Goal: Task Accomplishment & Management: Use online tool/utility

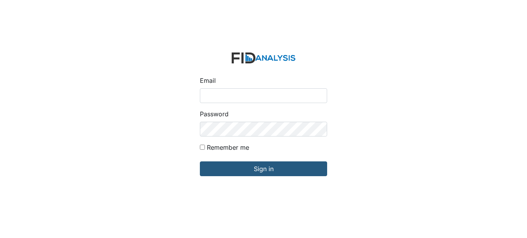
click at [238, 93] on input "Email" at bounding box center [263, 95] width 127 height 15
type input "[EMAIL_ADDRESS][DOMAIN_NAME]"
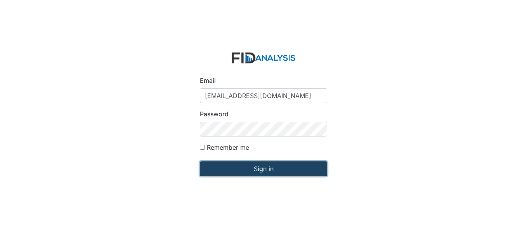
click at [272, 168] on input "Sign in" at bounding box center [263, 168] width 127 height 15
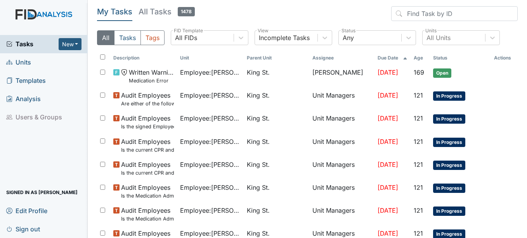
click at [21, 63] on span "Units" at bounding box center [18, 62] width 25 height 12
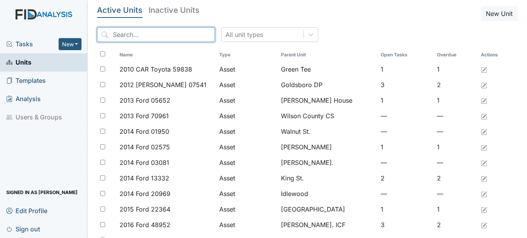
click at [167, 31] on input "search" at bounding box center [156, 34] width 118 height 15
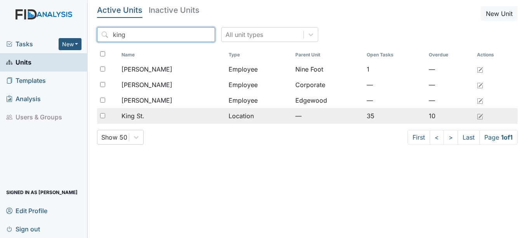
type input "king"
click at [129, 114] on span "King St." at bounding box center [133, 115] width 23 height 9
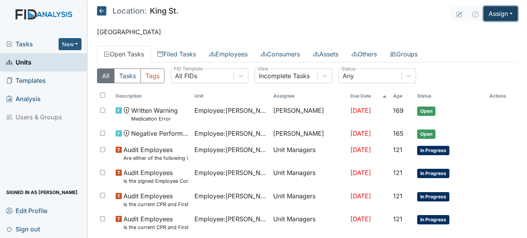
click at [506, 12] on button "Assign" at bounding box center [501, 13] width 34 height 15
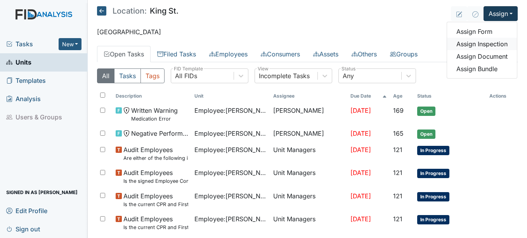
click at [492, 42] on link "Assign Inspection" at bounding box center [482, 44] width 70 height 12
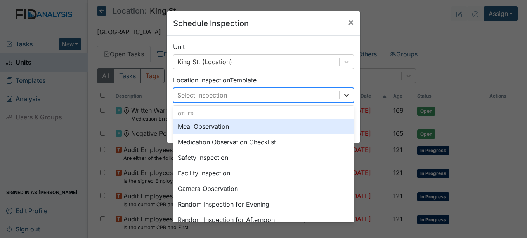
click at [344, 95] on icon at bounding box center [347, 95] width 8 height 8
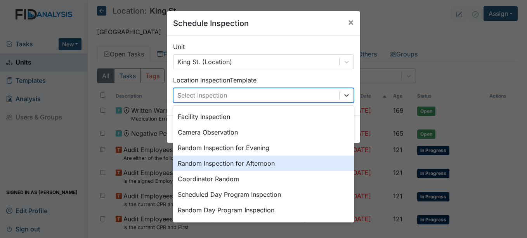
scroll to position [95, 0]
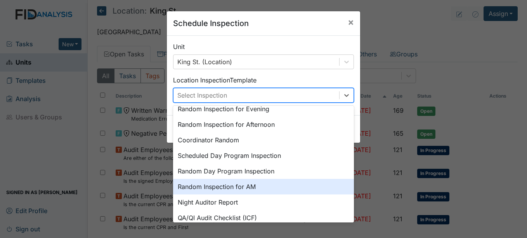
click at [244, 184] on div "Random Inspection for AM" at bounding box center [263, 187] width 181 height 16
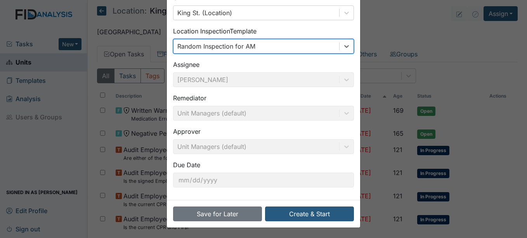
scroll to position [50, 0]
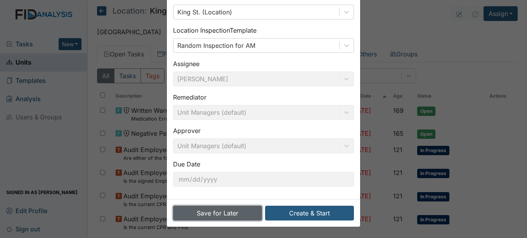
click at [238, 213] on button "Save for Later" at bounding box center [217, 212] width 89 height 15
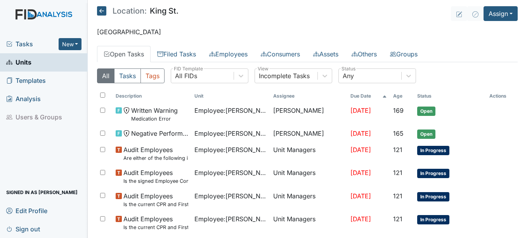
click at [24, 61] on span "Units" at bounding box center [18, 62] width 25 height 12
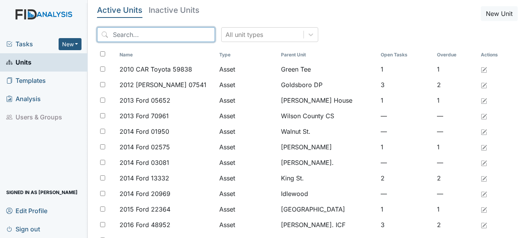
click at [168, 34] on input "search" at bounding box center [156, 34] width 118 height 15
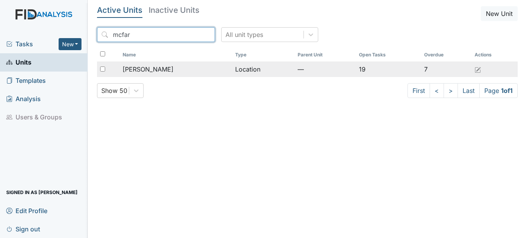
type input "mcfar"
click at [146, 68] on span "[PERSON_NAME]" at bounding box center [148, 68] width 51 height 9
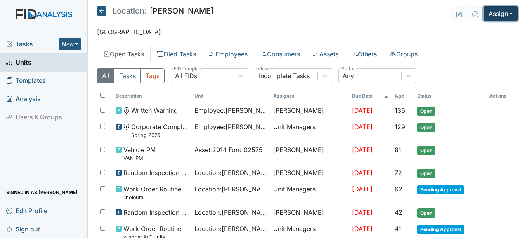
click at [506, 12] on button "Assign" at bounding box center [501, 13] width 34 height 15
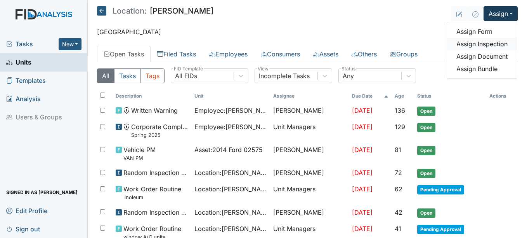
click at [487, 45] on link "Assign Inspection" at bounding box center [482, 44] width 70 height 12
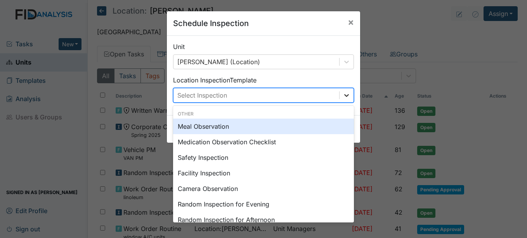
click at [344, 96] on icon at bounding box center [346, 95] width 5 height 3
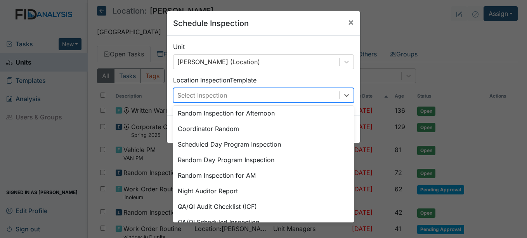
scroll to position [116, 0]
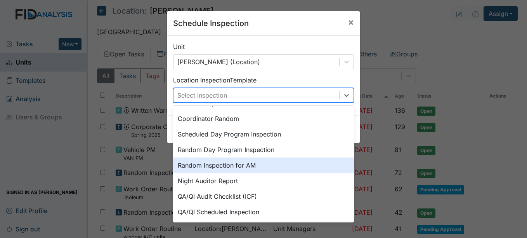
click at [246, 165] on div "Random Inspection for AM" at bounding box center [263, 165] width 181 height 16
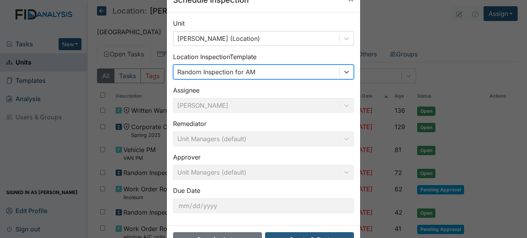
scroll to position [50, 0]
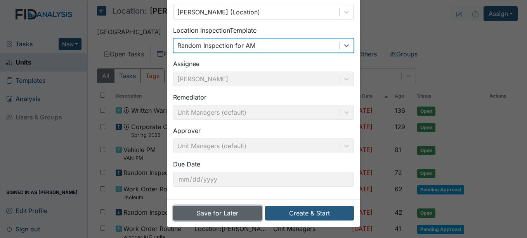
click at [221, 210] on button "Save for Later" at bounding box center [217, 212] width 89 height 15
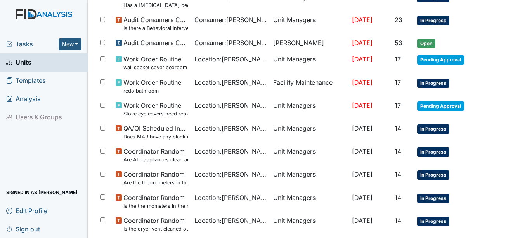
scroll to position [544, 0]
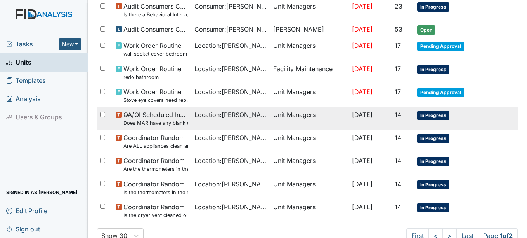
click at [435, 114] on span "In Progress" at bounding box center [433, 115] width 32 height 9
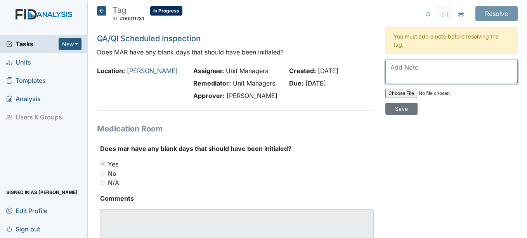
click at [390, 66] on textarea at bounding box center [452, 72] width 132 height 24
type textarea "A"
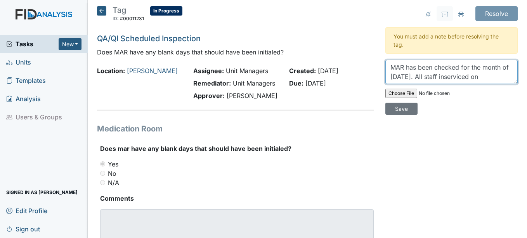
click at [464, 76] on textarea "MAR has been checked for the month of [DATE]. All staff inserviced on" at bounding box center [452, 72] width 132 height 24
click at [499, 76] on textarea "MAR has been checked for the month of August 2025. All staff in serviced on" at bounding box center [452, 72] width 132 height 24
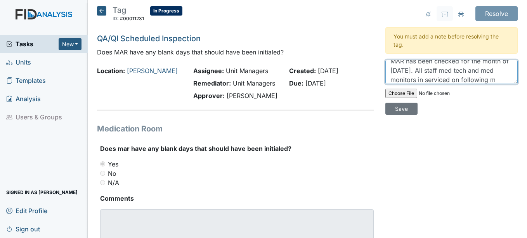
scroll to position [16, 0]
type textarea "MAR has been checked for the month of August 2025. All staff med tech and med m…"
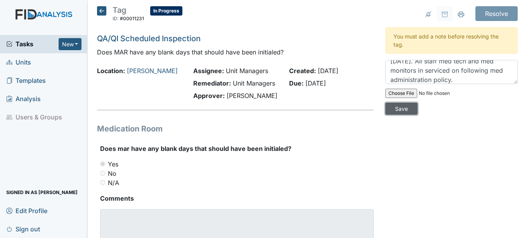
click at [395, 108] on input "Save" at bounding box center [402, 109] width 32 height 12
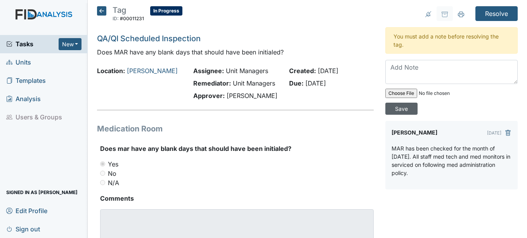
scroll to position [0, 0]
click at [496, 10] on input "Resolve" at bounding box center [497, 13] width 42 height 15
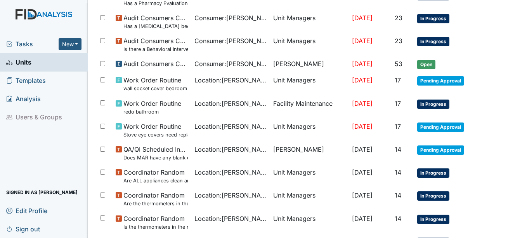
scroll to position [544, 0]
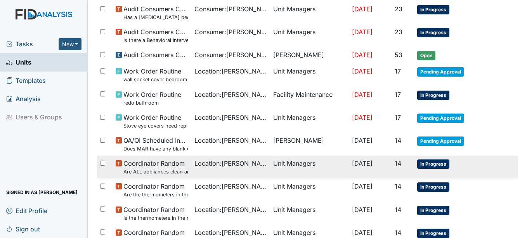
click at [436, 162] on span "In Progress" at bounding box center [433, 163] width 32 height 9
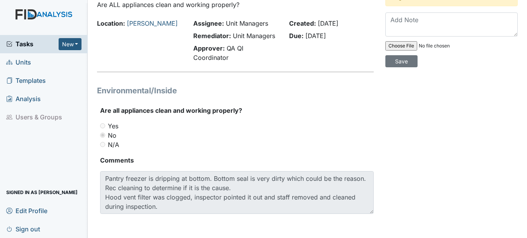
scroll to position [48, 0]
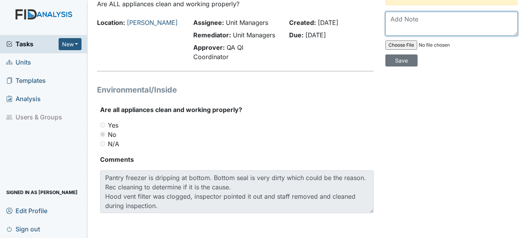
click at [415, 21] on textarea at bounding box center [452, 24] width 132 height 24
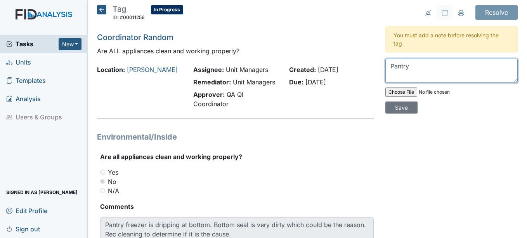
scroll to position [0, 0]
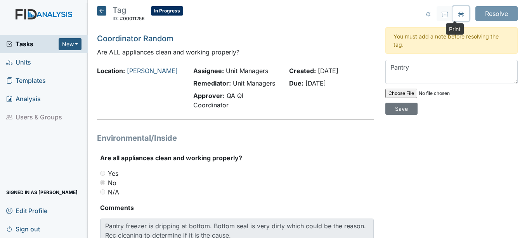
click at [458, 12] on icon at bounding box center [461, 14] width 6 height 6
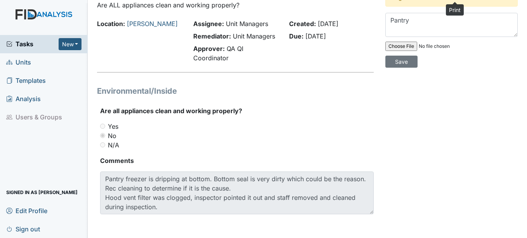
scroll to position [48, 0]
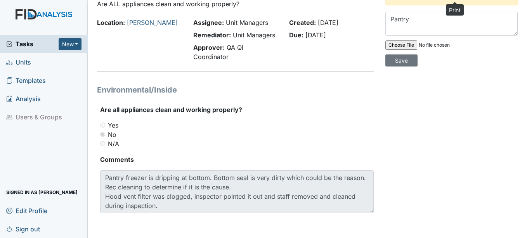
click at [318, 141] on div "N/A" at bounding box center [236, 143] width 273 height 9
drag, startPoint x: 298, startPoint y: 41, endPoint x: 256, endPoint y: 136, distance: 104.1
click at [256, 136] on div "No" at bounding box center [236, 134] width 273 height 9
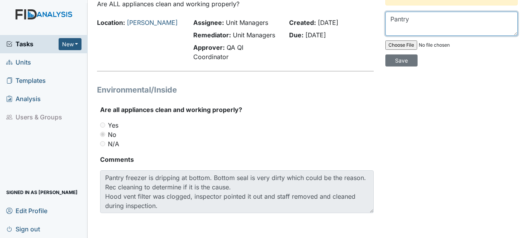
click at [412, 19] on textarea "Pantry" at bounding box center [452, 24] width 132 height 24
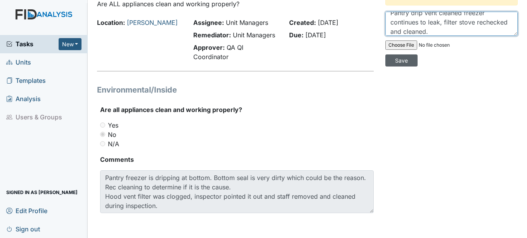
type textarea "Pantry drip vent cleaned freezer continues to leak, filter stove rechecked and …"
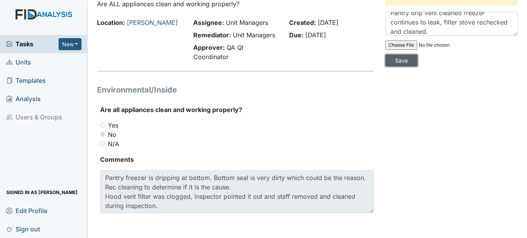
click at [401, 60] on input "Save" at bounding box center [402, 60] width 32 height 12
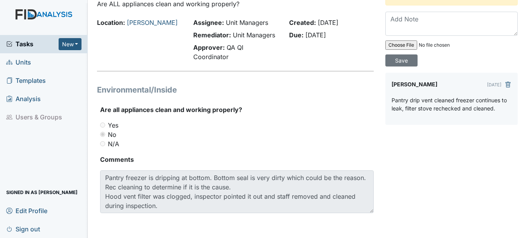
scroll to position [0, 0]
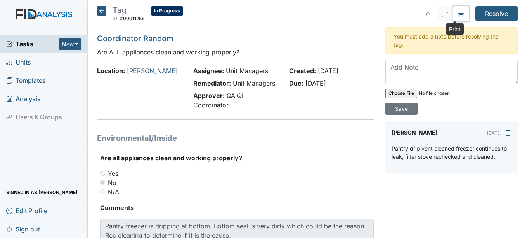
click at [458, 13] on icon at bounding box center [461, 14] width 6 height 4
click at [492, 12] on input "Resolve" at bounding box center [497, 13] width 42 height 15
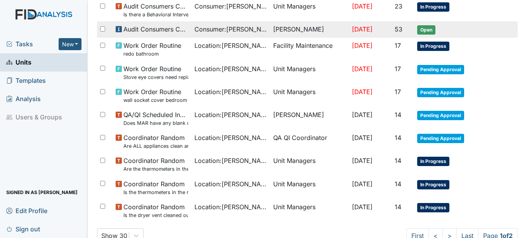
scroll to position [582, 0]
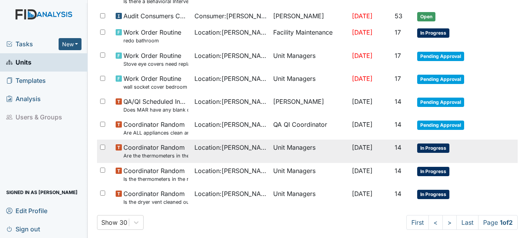
click at [431, 147] on span "In Progress" at bounding box center [433, 147] width 32 height 9
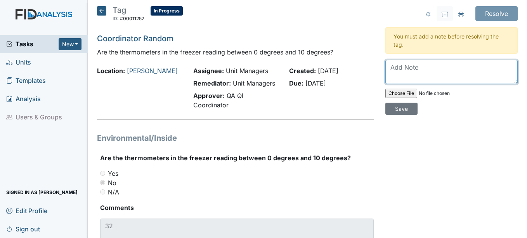
click at [420, 66] on textarea at bounding box center [452, 72] width 132 height 24
click at [407, 76] on textarea "Thermometer is reading 0-9 in the refrigeratior freezer" at bounding box center [452, 72] width 132 height 24
click at [454, 75] on textarea "Thermometer is reading 0-9 in the refrigerator freezer" at bounding box center [452, 72] width 132 height 24
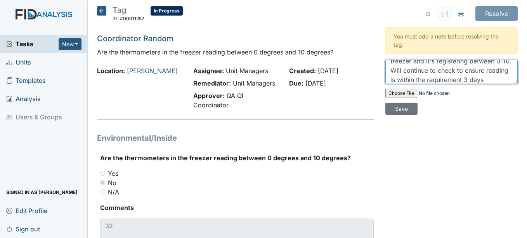
scroll to position [25, 0]
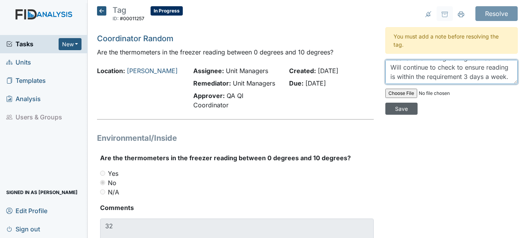
type textarea "Thermometer were rechecked in the freezer and it's registering between 0-10. Wi…"
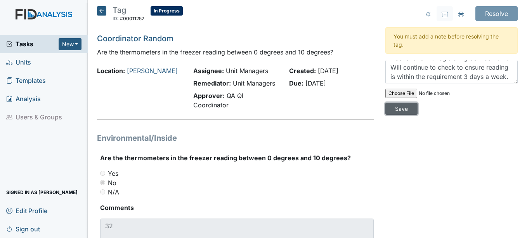
click at [398, 107] on input "Save" at bounding box center [402, 109] width 32 height 12
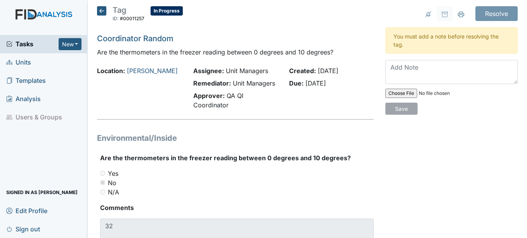
scroll to position [0, 0]
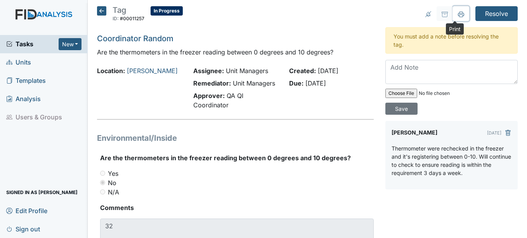
click at [458, 13] on icon at bounding box center [461, 14] width 6 height 6
click at [490, 11] on input "Resolve" at bounding box center [497, 13] width 42 height 15
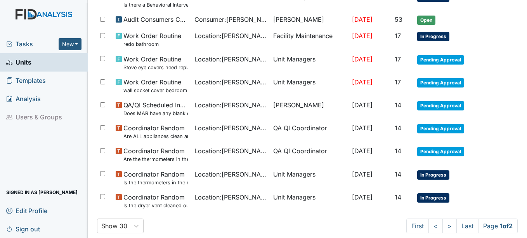
scroll to position [582, 0]
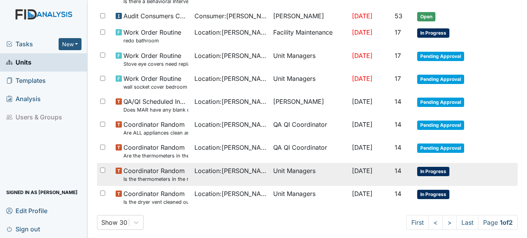
click at [435, 170] on span "In Progress" at bounding box center [433, 171] width 32 height 9
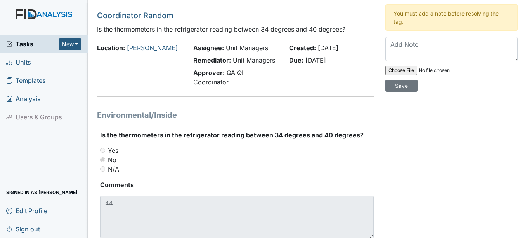
scroll to position [9, 0]
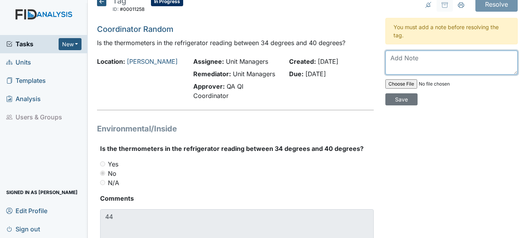
click at [397, 60] on textarea at bounding box center [452, 62] width 132 height 24
click at [405, 58] on textarea "Theremoeter replaced" at bounding box center [452, 62] width 132 height 24
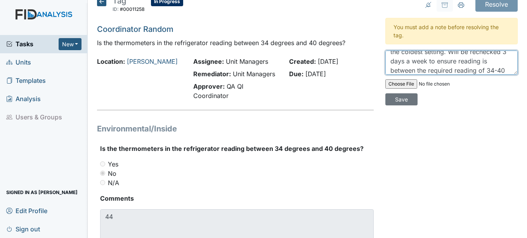
scroll to position [25, 0]
type textarea "Thermometer rechecked and turned to the coldest setting. Will be rechecked 3 da…"
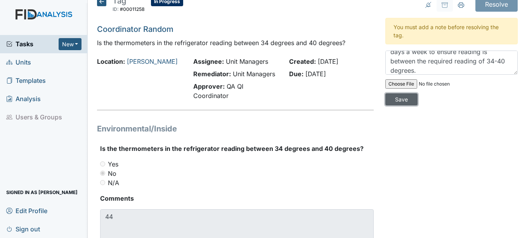
click at [399, 99] on input "Save" at bounding box center [402, 99] width 32 height 12
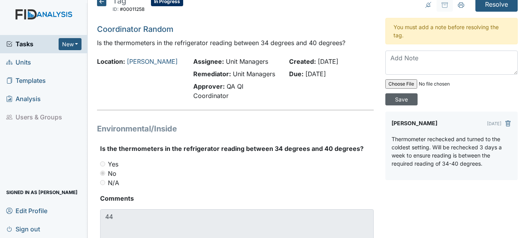
scroll to position [0, 0]
click at [458, 3] on icon at bounding box center [461, 5] width 6 height 6
click at [496, 3] on input "Resolve" at bounding box center [497, 4] width 42 height 15
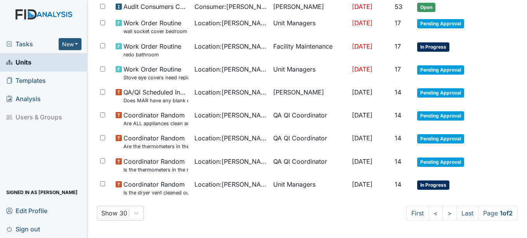
scroll to position [593, 0]
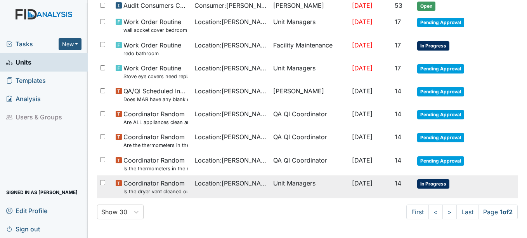
click at [442, 183] on span "In Progress" at bounding box center [433, 183] width 32 height 9
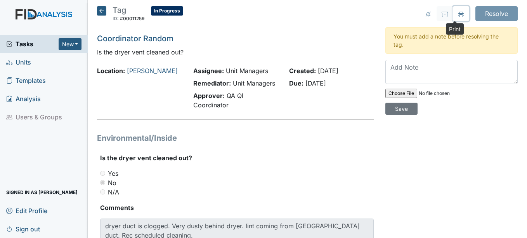
click at [458, 13] on icon at bounding box center [461, 14] width 6 height 6
click at [27, 62] on span "Units" at bounding box center [18, 62] width 25 height 12
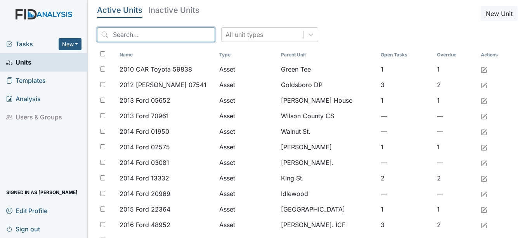
click at [159, 35] on input "search" at bounding box center [156, 34] width 118 height 15
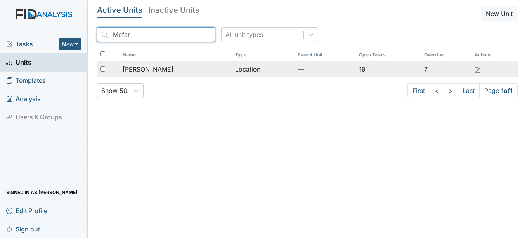
type input "Mcfar"
click at [155, 68] on span "[PERSON_NAME]" at bounding box center [148, 68] width 51 height 9
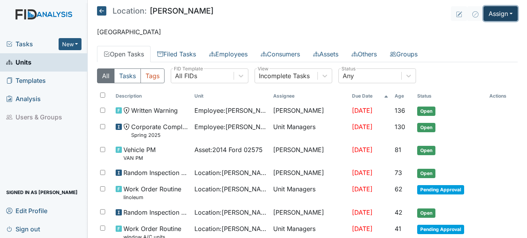
click at [505, 12] on button "Assign" at bounding box center [501, 13] width 34 height 15
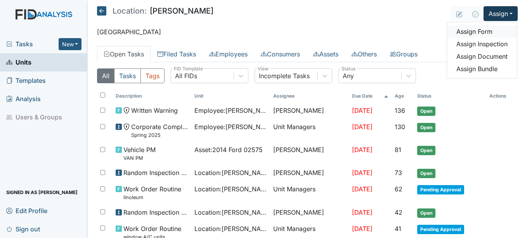
click at [478, 31] on link "Assign Form" at bounding box center [482, 31] width 70 height 12
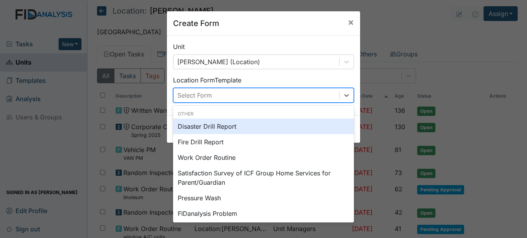
click at [217, 94] on div "Select Form" at bounding box center [257, 95] width 166 height 14
click at [217, 94] on div "Select Form C" at bounding box center [257, 95] width 166 height 14
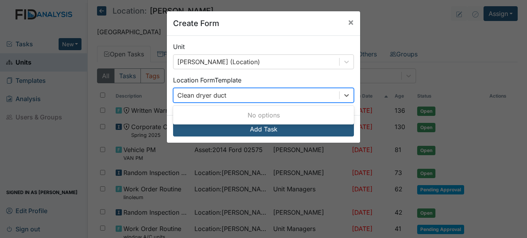
type input "Clean dryer duct"
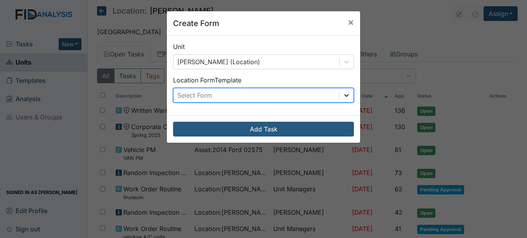
click at [344, 93] on icon at bounding box center [347, 95] width 8 height 8
click at [344, 94] on icon at bounding box center [347, 95] width 8 height 8
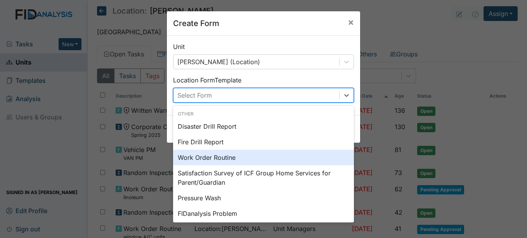
click at [229, 156] on div "Work Order Routine" at bounding box center [263, 158] width 181 height 16
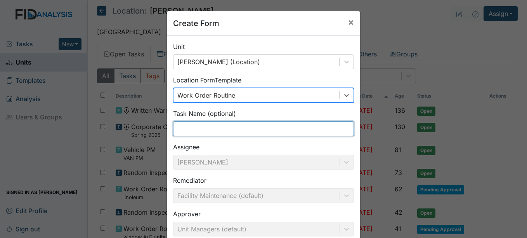
click at [183, 125] on input "text" at bounding box center [263, 128] width 181 height 15
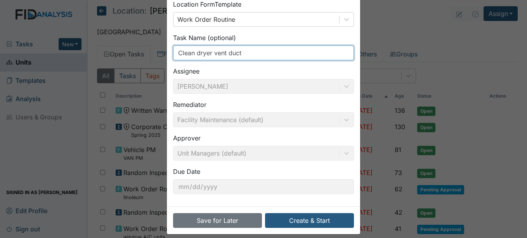
scroll to position [83, 0]
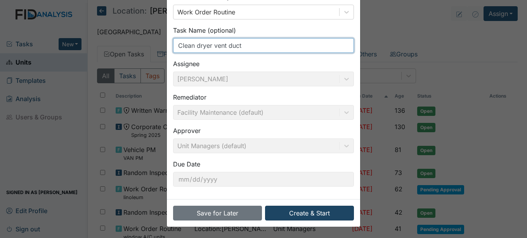
type input "Clean dryer vent duct"
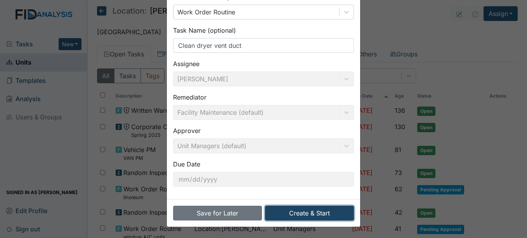
click at [317, 210] on button "Create & Start" at bounding box center [309, 212] width 89 height 15
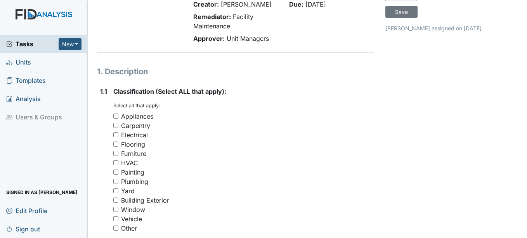
scroll to position [78, 0]
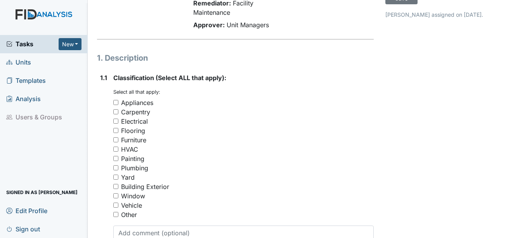
click at [117, 102] on input "Appliances" at bounding box center [115, 102] width 5 height 5
checkbox input "true"
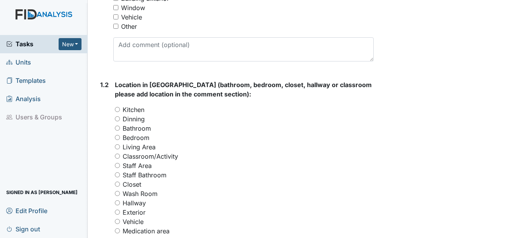
scroll to position [272, 0]
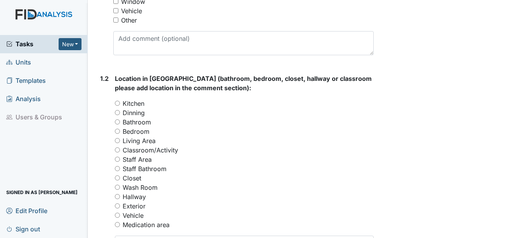
click at [119, 187] on input "Wash Room" at bounding box center [117, 186] width 5 height 5
radio input "true"
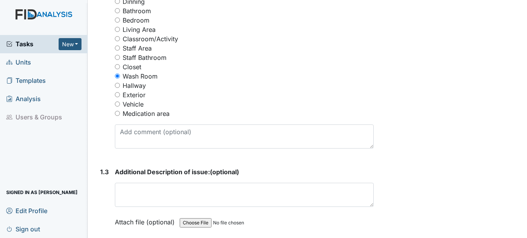
scroll to position [388, 0]
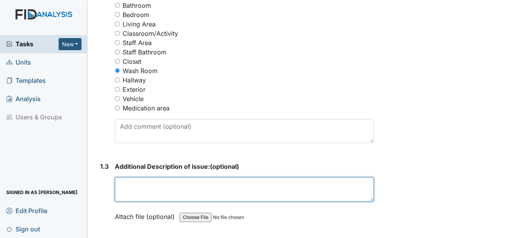
click at [156, 186] on textarea at bounding box center [244, 189] width 259 height 24
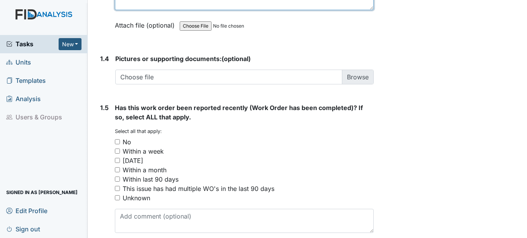
scroll to position [582, 0]
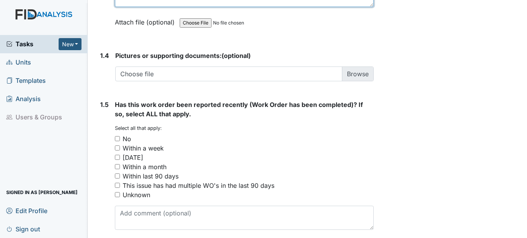
type textarea "no"
click at [117, 195] on input "Unknown" at bounding box center [117, 194] width 5 height 5
checkbox input "true"
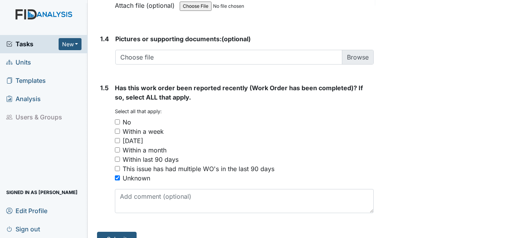
scroll to position [614, 0]
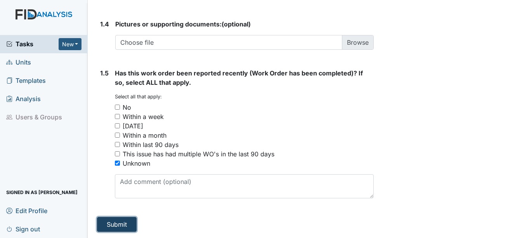
click at [118, 224] on button "Submit" at bounding box center [117, 224] width 40 height 15
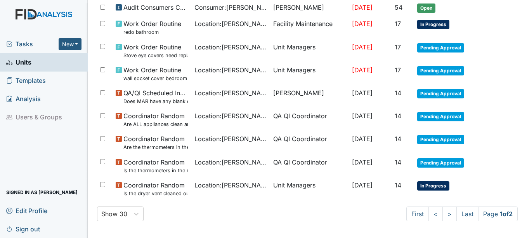
scroll to position [593, 0]
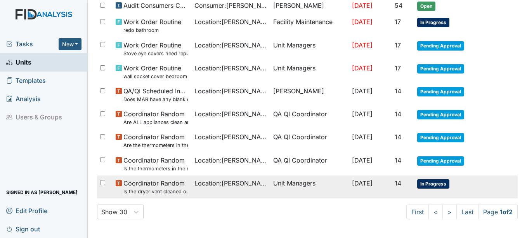
click at [436, 183] on span "In Progress" at bounding box center [433, 183] width 32 height 9
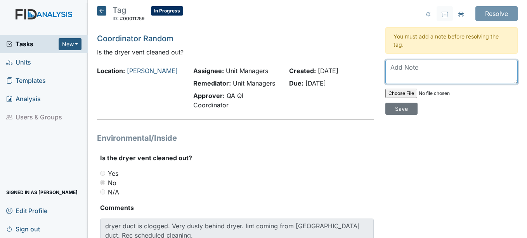
click at [397, 67] on textarea at bounding box center [452, 72] width 132 height 24
click at [390, 67] on textarea "work order placed to have dryer duct cleaned" at bounding box center [452, 72] width 132 height 24
click at [418, 78] on textarea "Work order placed to have dryer duct cleaned" at bounding box center [452, 72] width 132 height 24
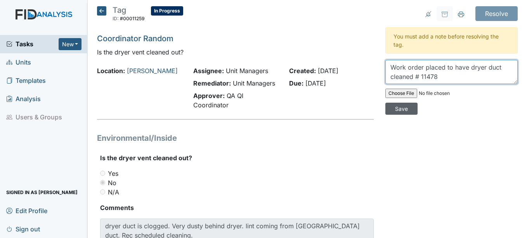
type textarea "Work order placed to have dryer duct cleaned # 11478"
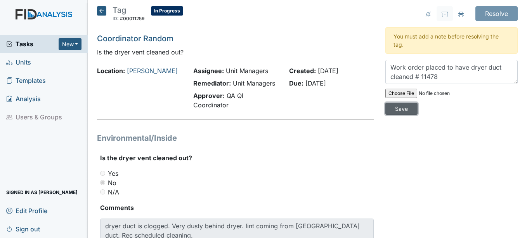
click at [399, 108] on input "Save" at bounding box center [402, 109] width 32 height 12
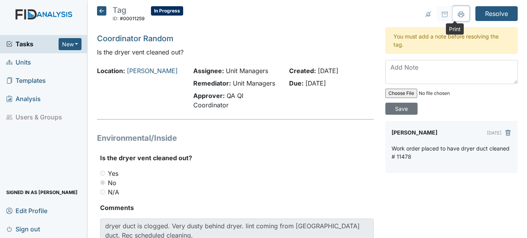
click at [458, 15] on icon at bounding box center [461, 14] width 6 height 6
click at [497, 13] on input "Resolve" at bounding box center [497, 13] width 42 height 15
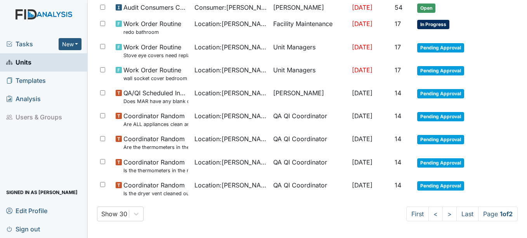
scroll to position [593, 0]
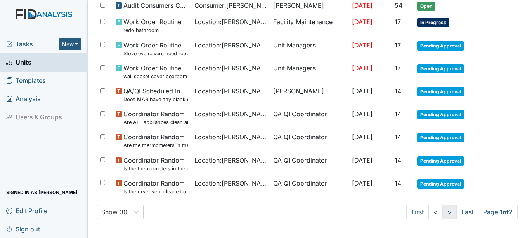
click at [443, 212] on link ">" at bounding box center [450, 211] width 14 height 15
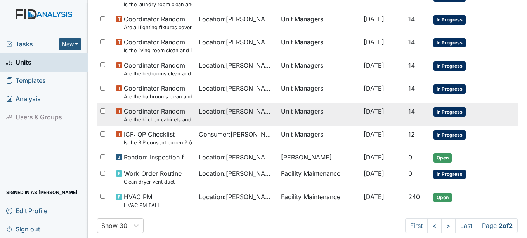
scroll to position [153, 0]
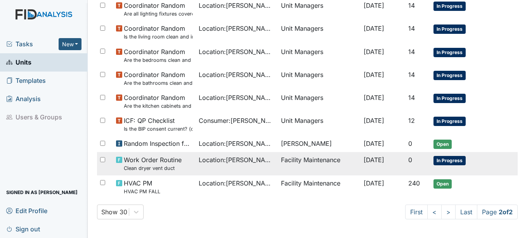
click at [458, 157] on span "In Progress" at bounding box center [450, 160] width 32 height 9
